Goal: Check status: Check status

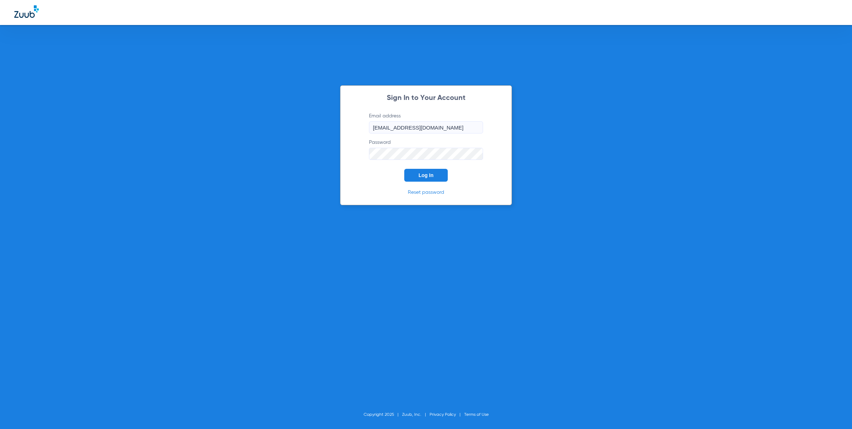
click at [441, 174] on button "Log In" at bounding box center [425, 175] width 43 height 13
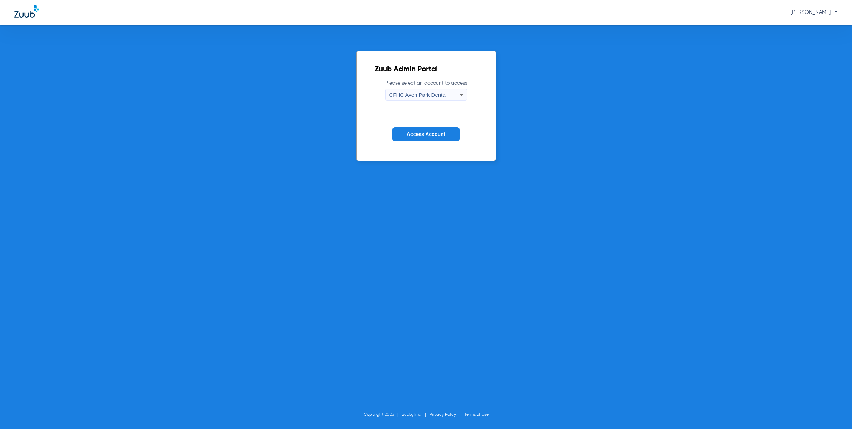
click at [440, 100] on div "CFHC Avon Park Dental" at bounding box center [424, 95] width 70 height 12
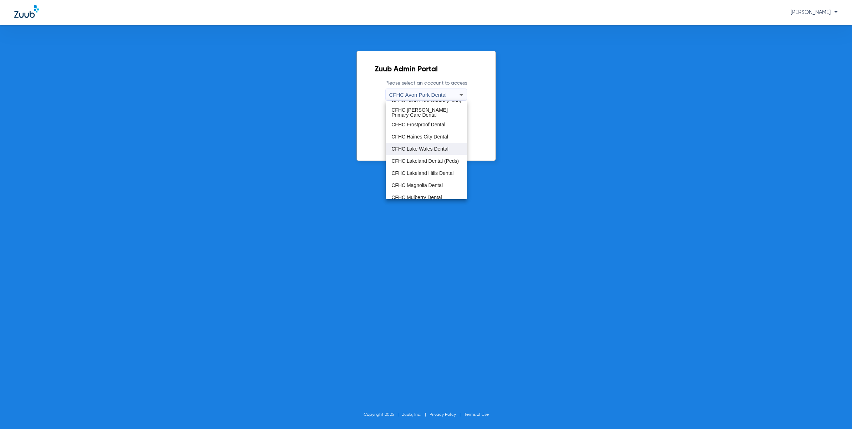
scroll to position [47, 0]
click at [424, 166] on span "CFHC Mulberry Dental" at bounding box center [416, 168] width 51 height 5
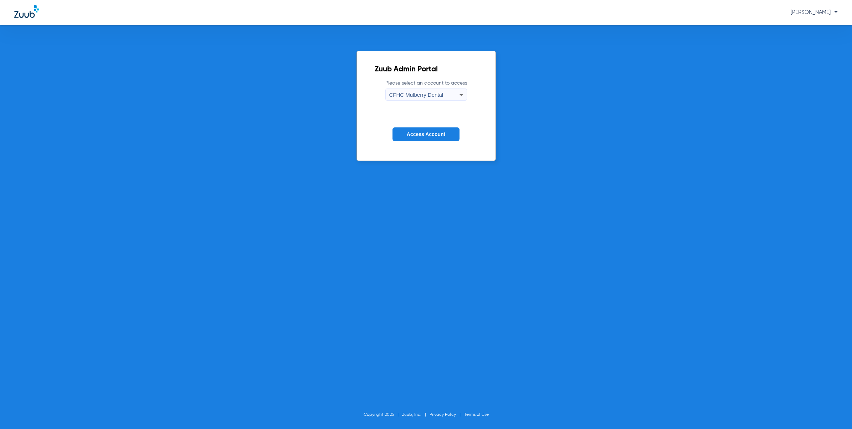
click at [420, 137] on button "Access Account" at bounding box center [426, 134] width 67 height 14
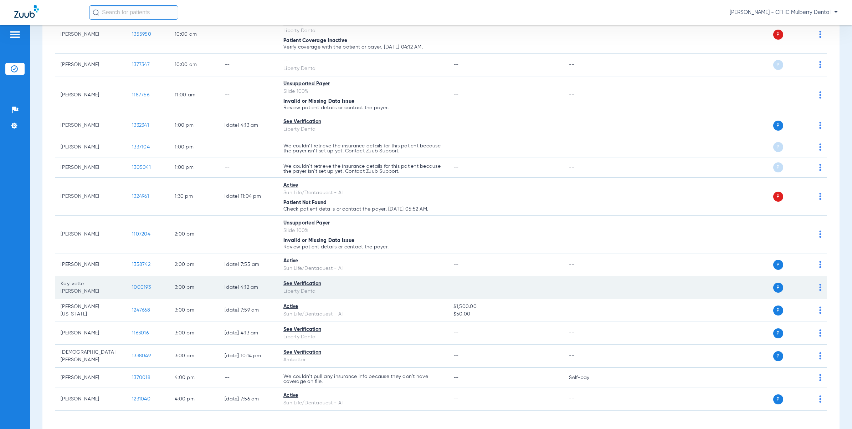
scroll to position [277, 0]
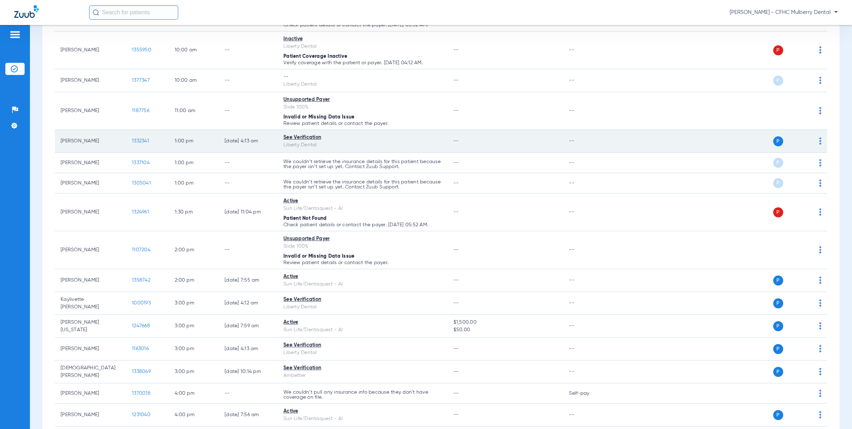
click at [137, 142] on span "1332341" at bounding box center [140, 140] width 17 height 5
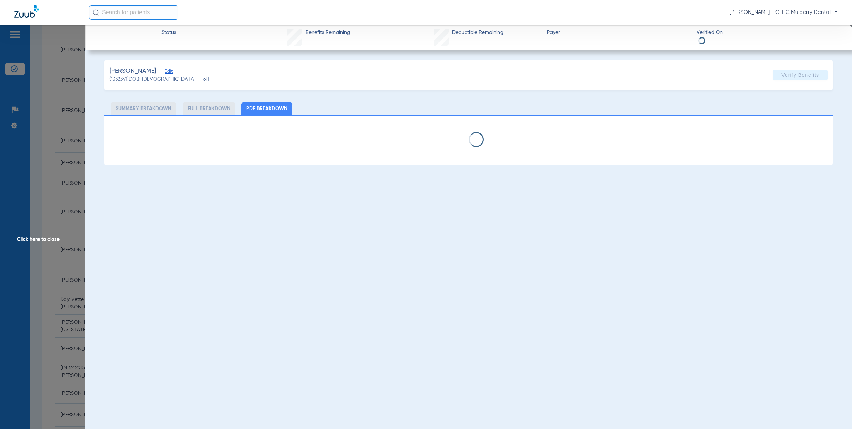
select select "page-width"
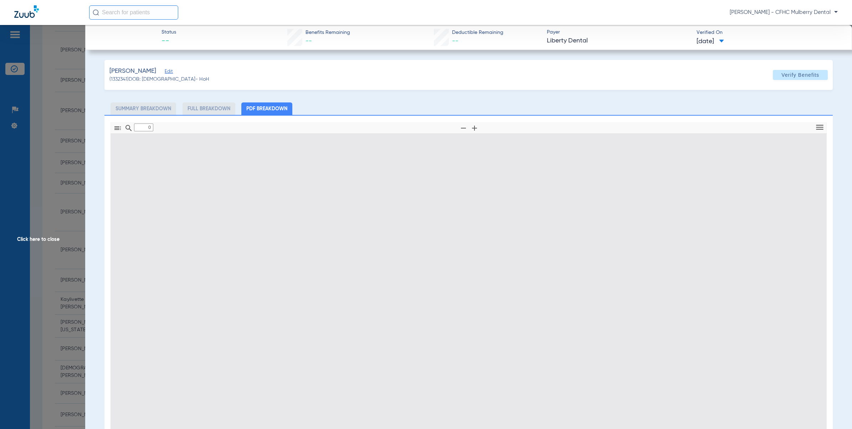
type input "1"
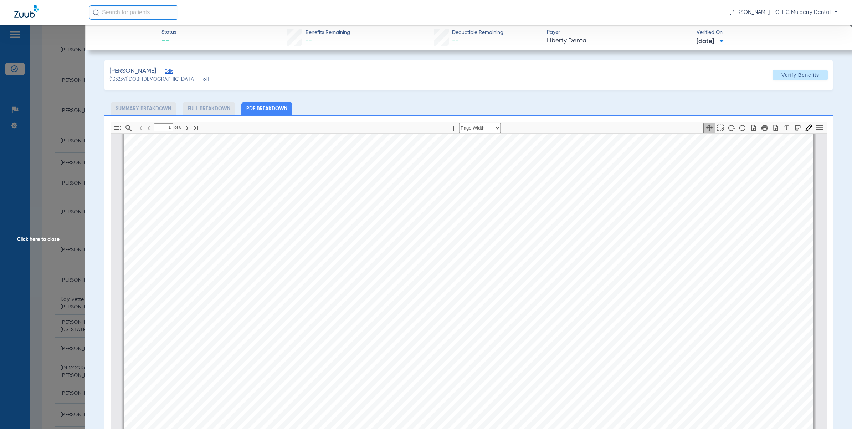
scroll to position [48, 0]
click at [74, 128] on span "Click here to close" at bounding box center [42, 239] width 85 height 429
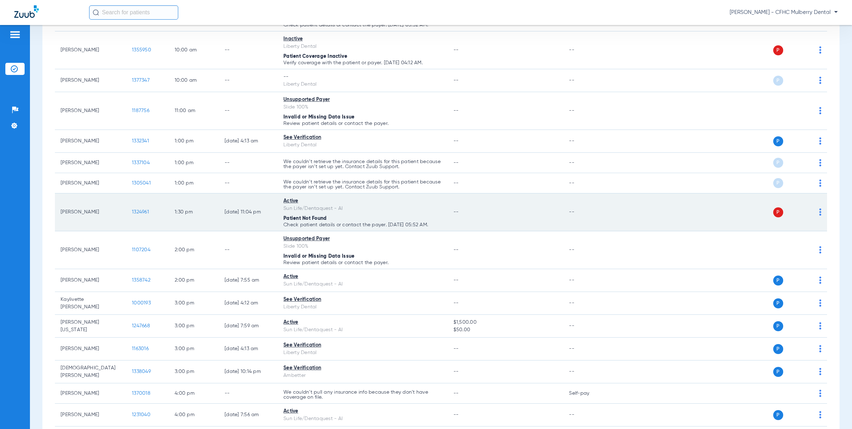
click at [142, 217] on td "1324961" at bounding box center [147, 212] width 43 height 38
click at [145, 212] on span "1324961" at bounding box center [140, 211] width 17 height 5
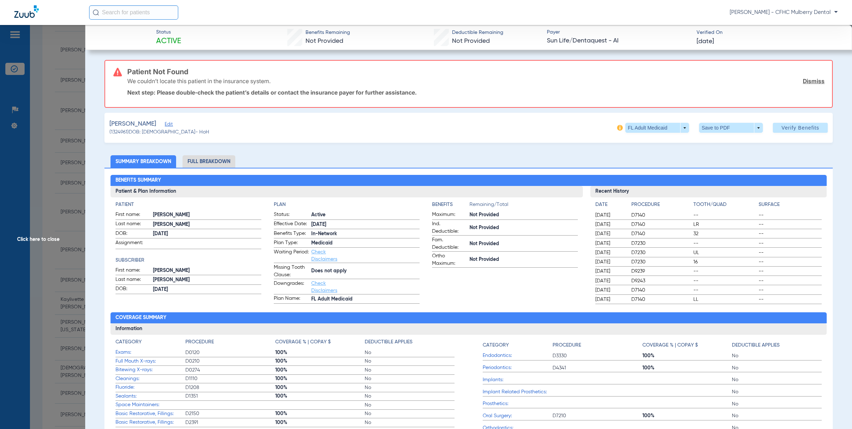
scroll to position [277, 0]
click at [14, 154] on span "Click here to close" at bounding box center [42, 239] width 85 height 429
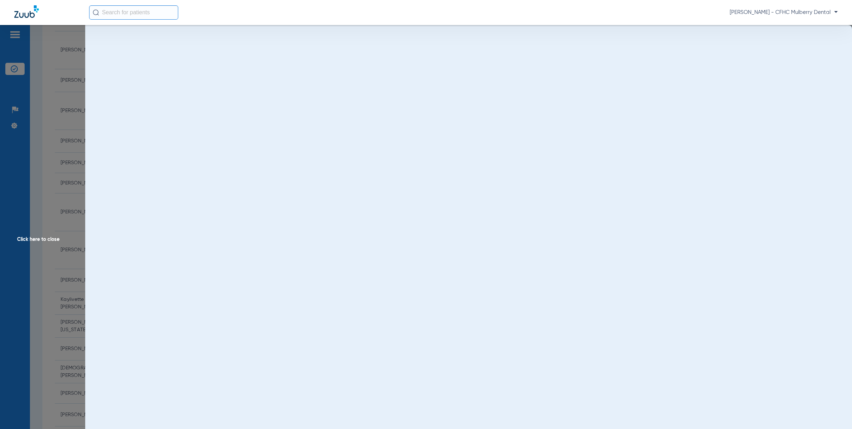
click at [46, 168] on span "Click here to close" at bounding box center [42, 239] width 85 height 429
